Goal: Find specific page/section: Find specific page/section

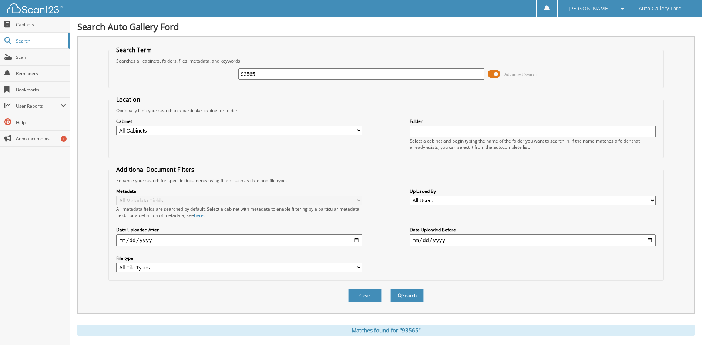
drag, startPoint x: 0, startPoint y: 0, endPoint x: 239, endPoint y: 68, distance: 248.1
click at [239, 68] on div "93565" at bounding box center [361, 74] width 246 height 13
type input "602236"
click at [390, 288] on button "Search" at bounding box center [406, 295] width 33 height 14
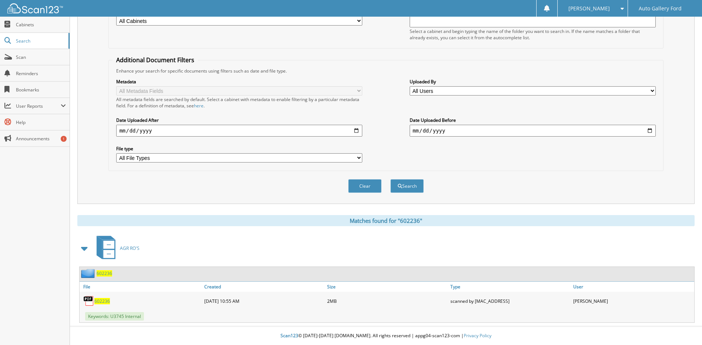
click at [105, 299] on span "602236" at bounding box center [102, 301] width 16 height 6
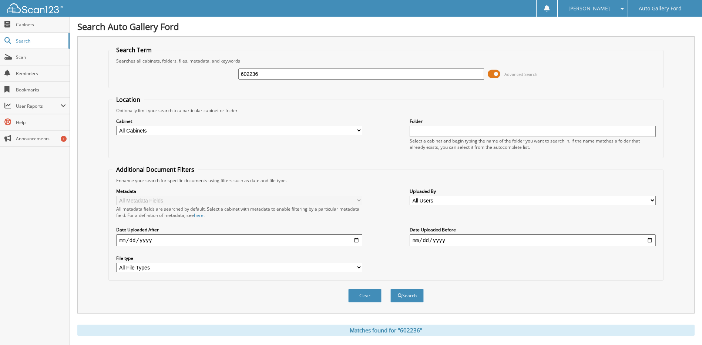
drag, startPoint x: 241, startPoint y: 72, endPoint x: 182, endPoint y: 71, distance: 59.2
click at [183, 71] on div "602236 Advanced Search" at bounding box center [385, 74] width 546 height 20
type input "602396"
click at [390, 288] on button "Search" at bounding box center [406, 295] width 33 height 14
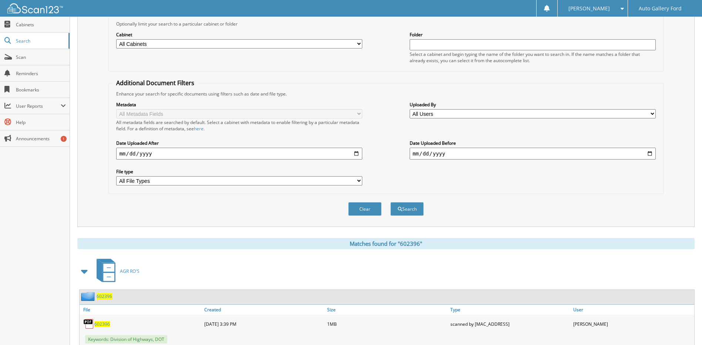
scroll to position [110, 0]
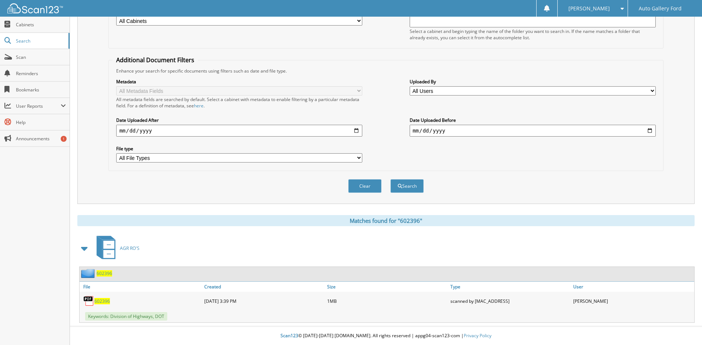
click at [100, 298] on span "602396" at bounding box center [102, 301] width 16 height 6
